Goal: Task Accomplishment & Management: Use online tool/utility

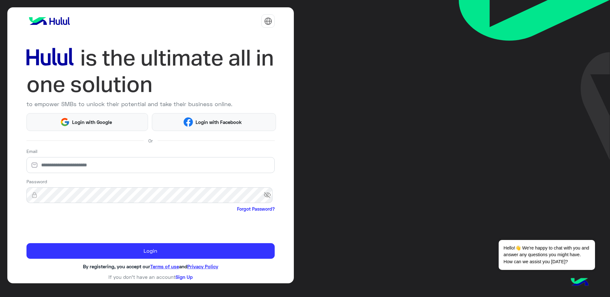
scroll to position [1, 0]
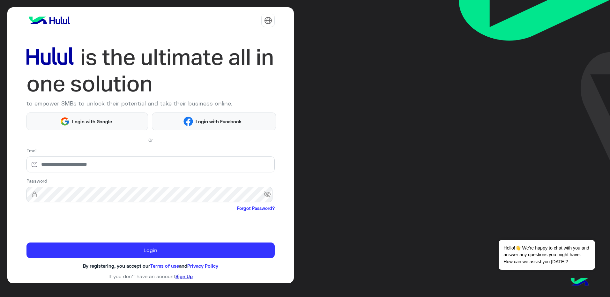
click at [185, 274] on link "Sign Up" at bounding box center [183, 277] width 17 height 6
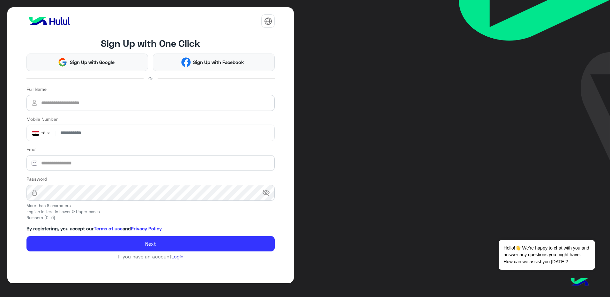
click at [176, 258] on link "Login" at bounding box center [177, 257] width 12 height 6
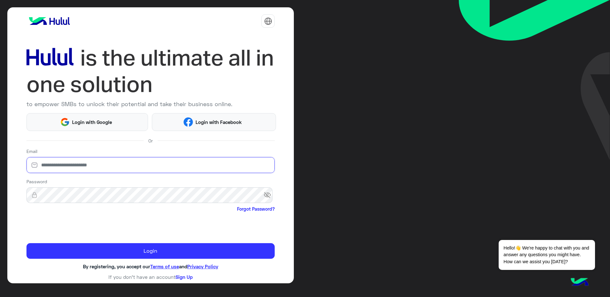
click at [87, 162] on input "email" at bounding box center [150, 165] width 249 height 16
type input "**********"
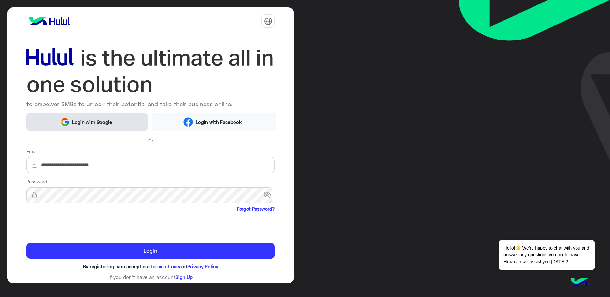
click at [108, 119] on span "Login with Google" at bounding box center [92, 122] width 45 height 7
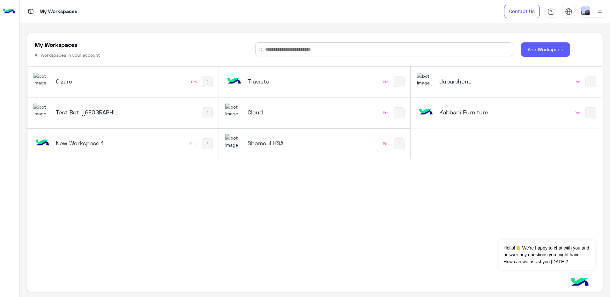
click at [529, 53] on button "Add Workspace" at bounding box center [545, 49] width 49 height 14
